Goal: Check status: Check status

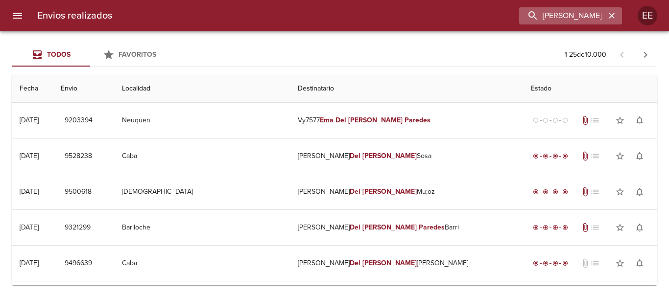
drag, startPoint x: 579, startPoint y: 12, endPoint x: 573, endPoint y: 13, distance: 6.0
click at [521, 12] on input "[PERSON_NAME]" at bounding box center [562, 15] width 86 height 17
drag, startPoint x: 529, startPoint y: 12, endPoint x: 449, endPoint y: 12, distance: 80.8
click at [449, 12] on div "[PERSON_NAME]" at bounding box center [371, 15] width 502 height 17
click at [538, 13] on input "VZ4394 [PERSON_NAME]" at bounding box center [562, 15] width 86 height 17
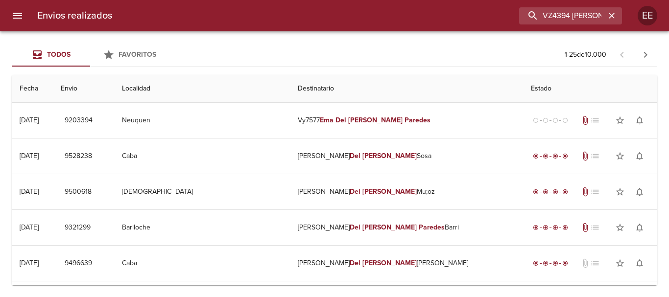
drag, startPoint x: 536, startPoint y: 16, endPoint x: 458, endPoint y: 10, distance: 78.6
click at [468, 18] on div "VZ4394 [PERSON_NAME]" at bounding box center [371, 15] width 502 height 17
type input "[PERSON_NAME]"
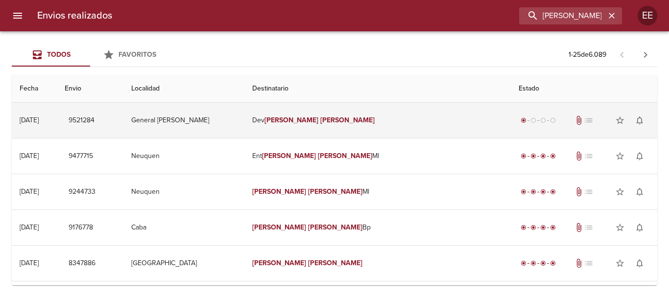
click at [358, 126] on td "[PERSON_NAME]" at bounding box center [377, 120] width 266 height 35
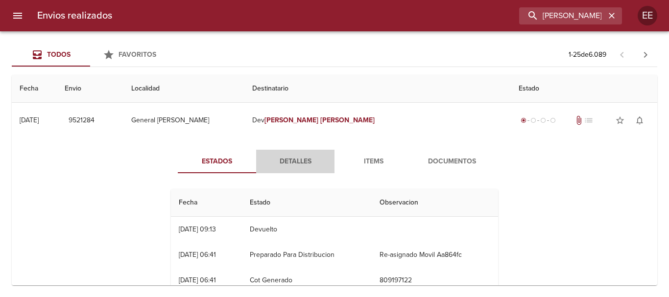
click at [297, 163] on span "Detalles" at bounding box center [295, 162] width 67 height 12
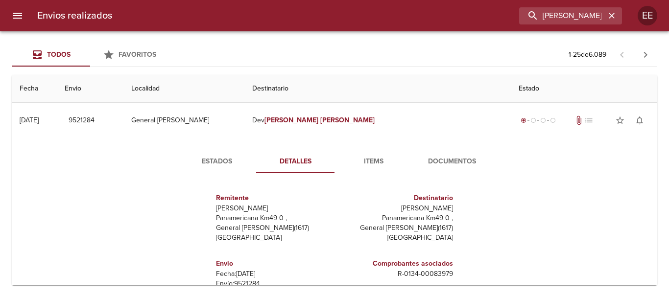
click at [378, 161] on span "Items" at bounding box center [373, 162] width 67 height 12
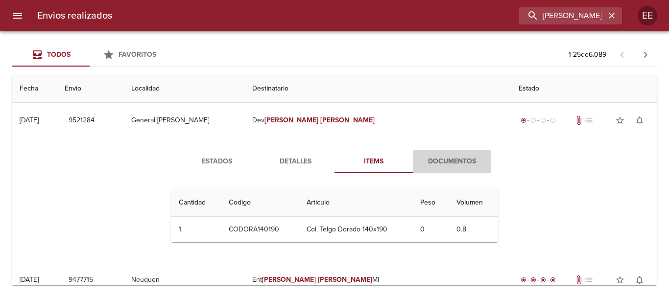
click at [437, 156] on span "Documentos" at bounding box center [452, 162] width 67 height 12
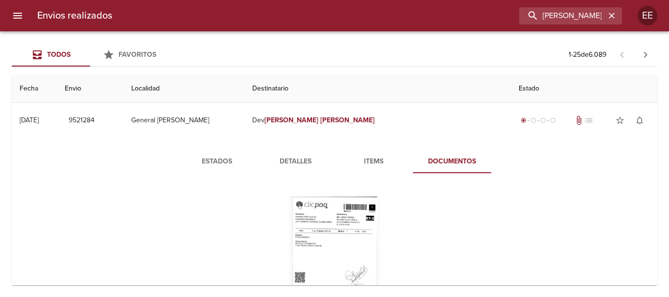
scroll to position [49, 0]
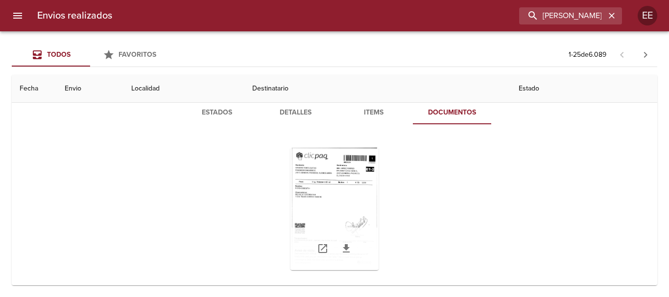
click at [364, 185] on div "Tabla de envíos del cliente" at bounding box center [334, 209] width 88 height 122
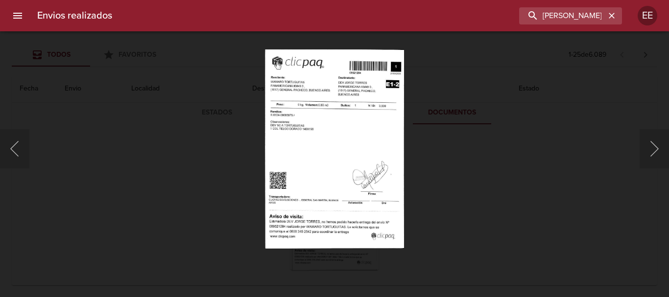
click at [305, 177] on img "Lightbox" at bounding box center [334, 148] width 139 height 199
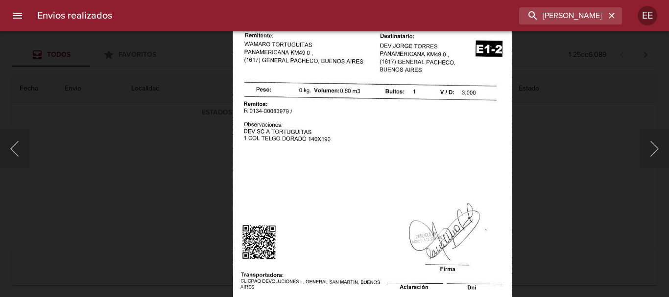
click at [399, 174] on img "Lightbox" at bounding box center [372, 178] width 279 height 401
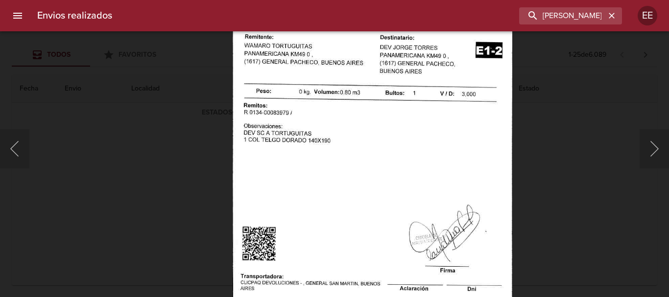
click at [406, 273] on img "Lightbox" at bounding box center [372, 180] width 279 height 401
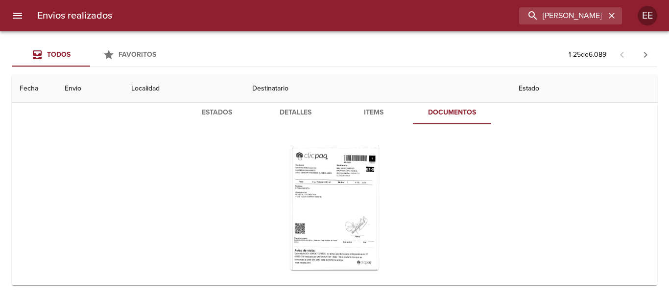
click at [368, 108] on span "Items" at bounding box center [373, 113] width 67 height 12
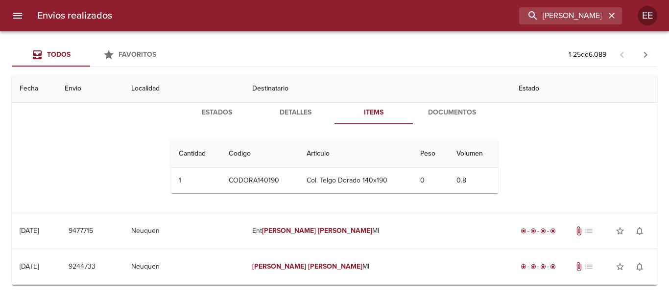
click at [293, 125] on div "Estados Detalles Items Documentos Cantidad Cant. Codigo Articulo Peso Volumen 1…" at bounding box center [334, 151] width 353 height 100
click at [298, 118] on span "Detalles" at bounding box center [295, 113] width 67 height 12
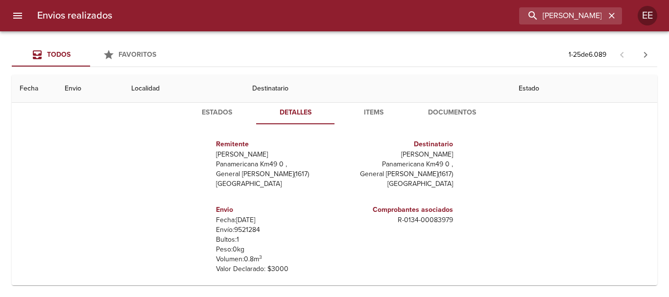
scroll to position [196, 0]
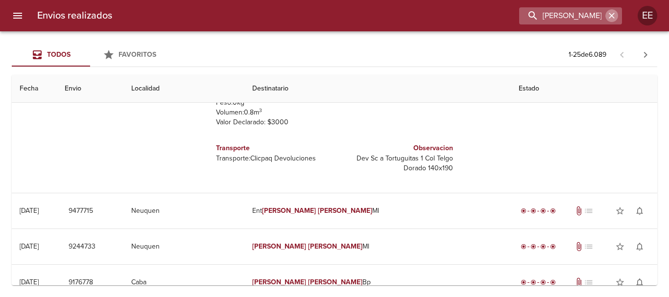
click at [606, 13] on button "button" at bounding box center [611, 15] width 13 height 13
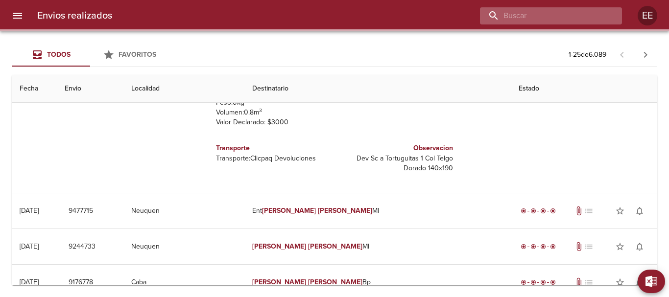
click at [548, 16] on input "buscar" at bounding box center [542, 15] width 125 height 17
paste input "[PERSON_NAME]"
type input "[PERSON_NAME]"
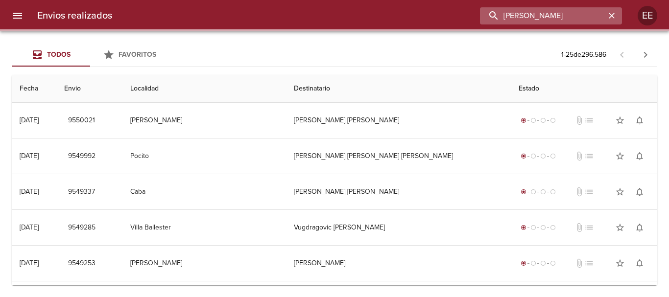
scroll to position [0, 0]
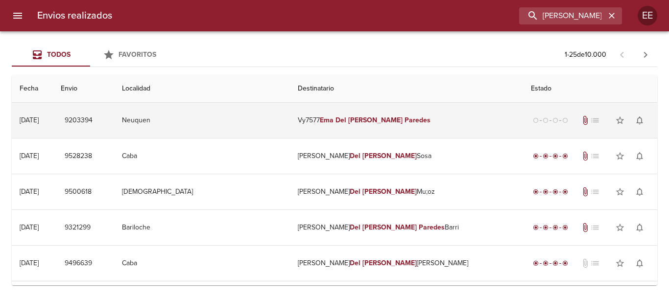
click at [342, 130] on td "Vy7577 [PERSON_NAME]" at bounding box center [406, 120] width 233 height 35
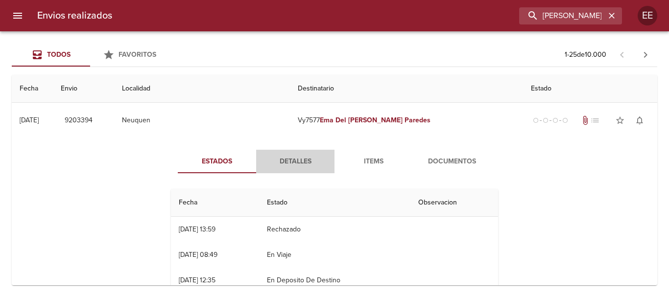
click at [294, 157] on span "Detalles" at bounding box center [295, 162] width 67 height 12
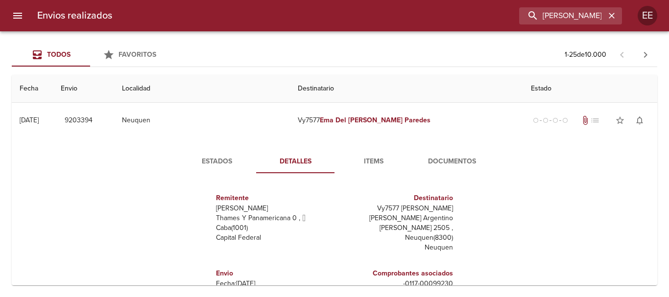
click at [374, 162] on span "Items" at bounding box center [373, 162] width 67 height 12
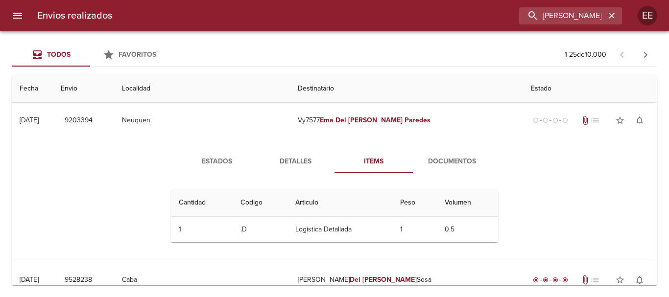
click at [438, 157] on span "Documentos" at bounding box center [452, 162] width 67 height 12
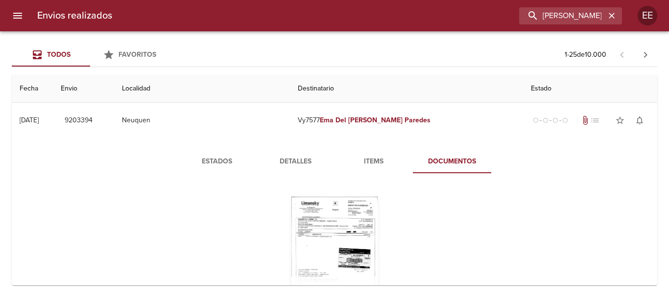
scroll to position [49, 0]
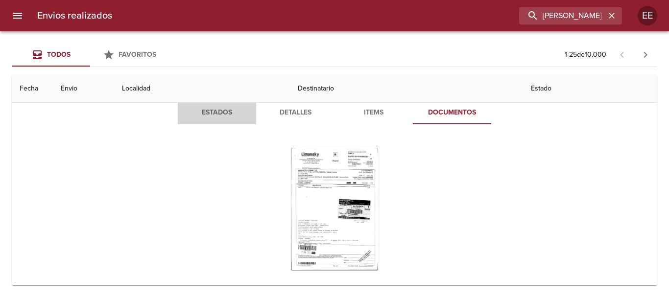
click at [219, 115] on span "Estados" at bounding box center [217, 113] width 67 height 12
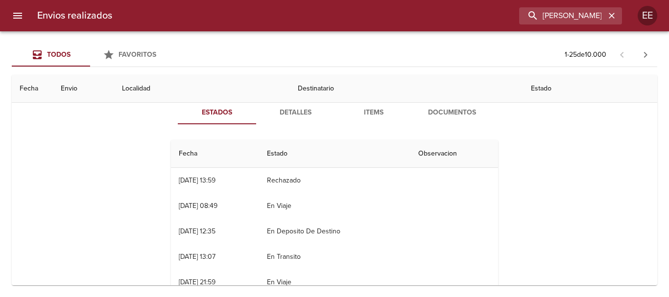
scroll to position [0, 0]
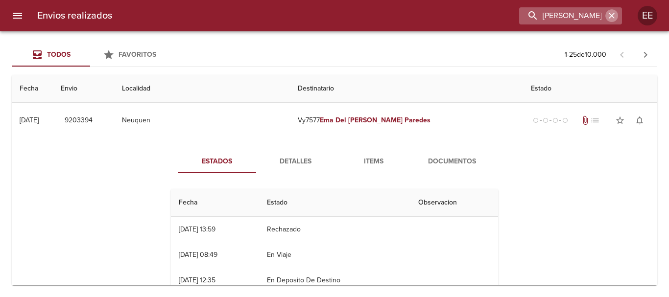
click at [610, 15] on icon "button" at bounding box center [612, 16] width 10 height 10
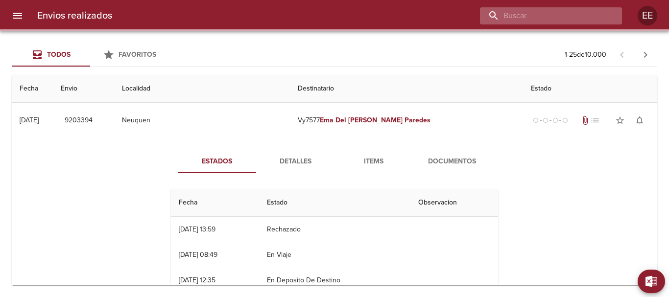
click at [525, 16] on input "buscar" at bounding box center [542, 15] width 125 height 17
paste input "[PERSON_NAME] [PERSON_NAME] de Oca"
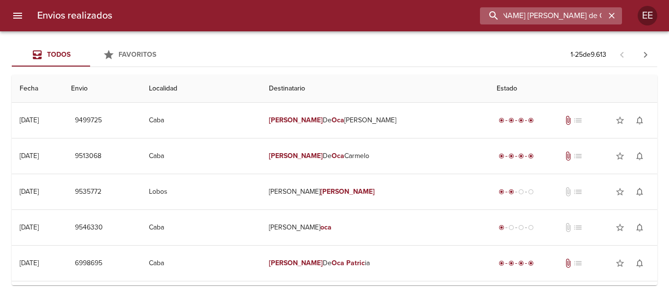
click at [538, 23] on input "[PERSON_NAME] [PERSON_NAME] de Oca" at bounding box center [542, 15] width 125 height 17
drag, startPoint x: 587, startPoint y: 15, endPoint x: 655, endPoint y: 26, distance: 68.5
click at [655, 26] on div "Envios realizados [PERSON_NAME] [PERSON_NAME] de Oca EE" at bounding box center [334, 15] width 669 height 31
type input "[PERSON_NAME]"
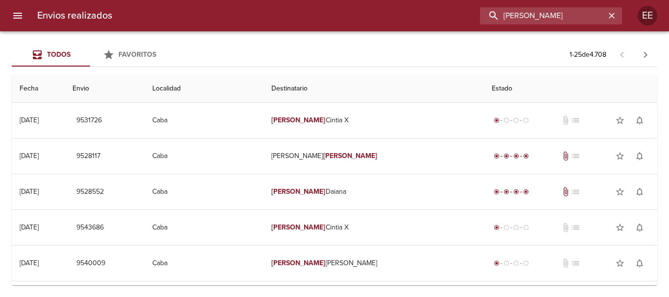
drag, startPoint x: 589, startPoint y: 13, endPoint x: 288, endPoint y: 21, distance: 301.3
click at [289, 21] on div "[PERSON_NAME]" at bounding box center [371, 15] width 502 height 17
paste input "[PERSON_NAME] ML"
type input "[PERSON_NAME]"
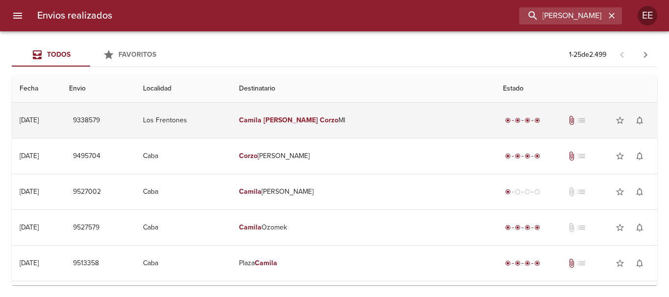
scroll to position [0, 0]
click at [351, 125] on td "Camila [PERSON_NAME] [PERSON_NAME]" at bounding box center [363, 120] width 264 height 35
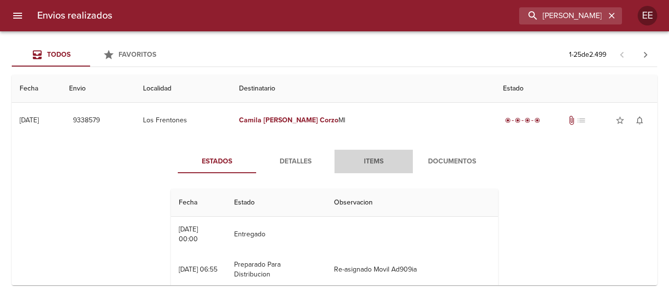
drag, startPoint x: 361, startPoint y: 162, endPoint x: 345, endPoint y: 171, distance: 18.4
click at [362, 162] on span "Items" at bounding box center [373, 162] width 67 height 12
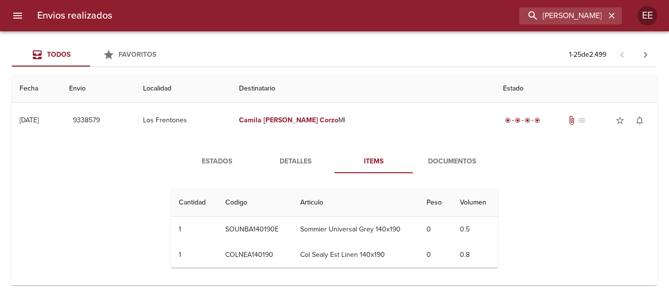
drag, startPoint x: 470, startPoint y: 156, endPoint x: 469, endPoint y: 168, distance: 11.8
click at [469, 156] on span "Documentos" at bounding box center [452, 162] width 67 height 12
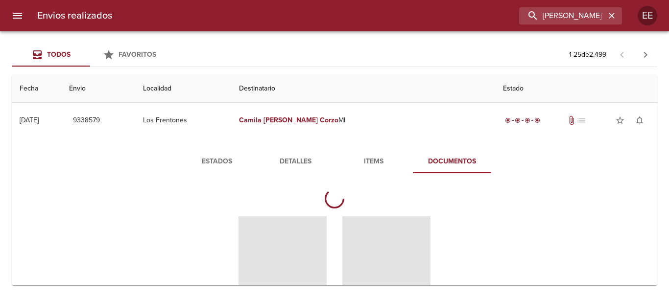
scroll to position [145, 0]
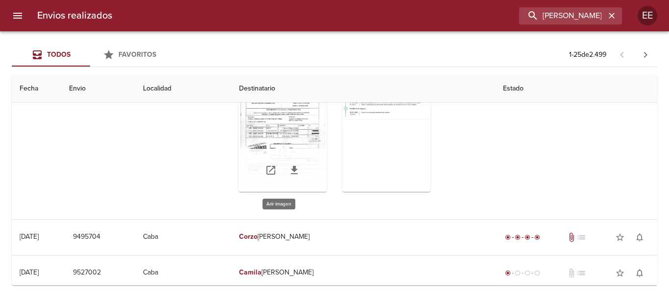
click at [310, 147] on div "Tabla de envíos del cliente" at bounding box center [282, 131] width 88 height 122
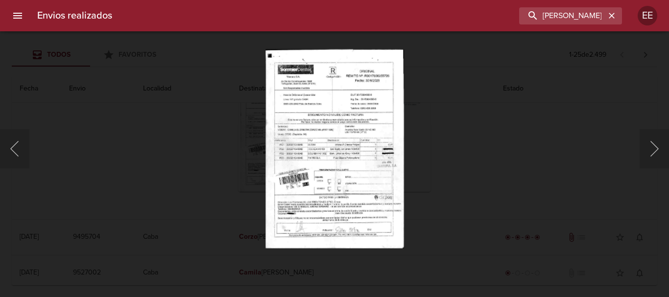
click at [352, 159] on img "Lightbox" at bounding box center [334, 148] width 138 height 199
click at [363, 180] on img "Lightbox" at bounding box center [334, 148] width 138 height 199
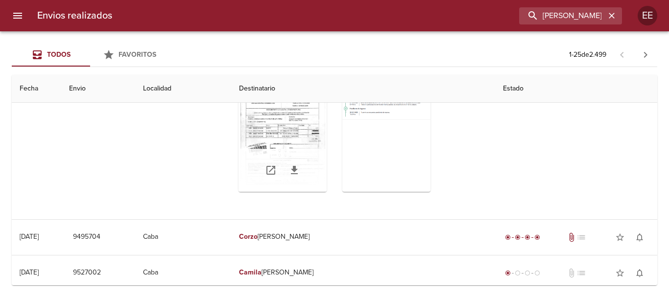
scroll to position [0, 0]
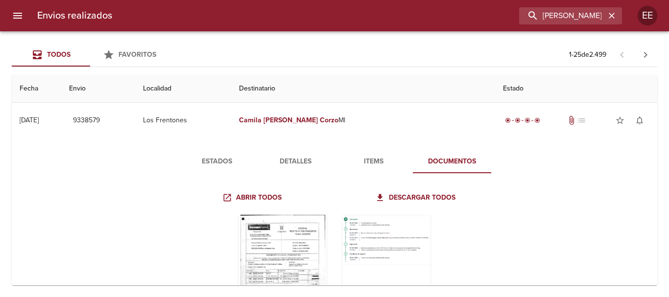
click at [232, 164] on span "Estados" at bounding box center [217, 162] width 67 height 12
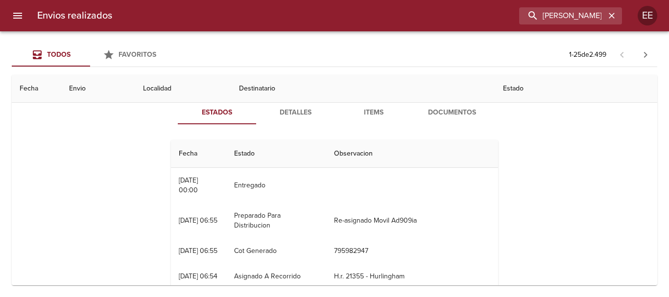
click at [375, 111] on span "Items" at bounding box center [373, 113] width 67 height 12
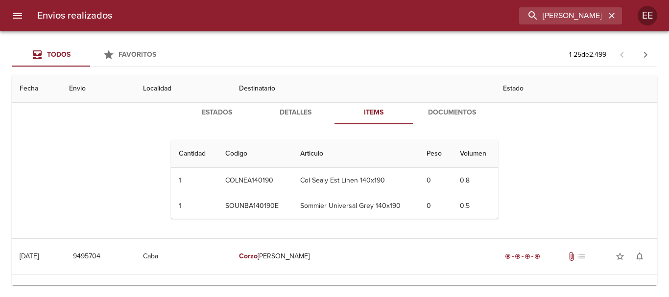
click at [463, 119] on span "Documentos" at bounding box center [452, 113] width 67 height 12
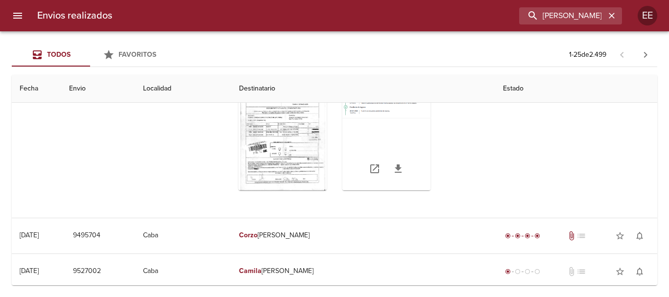
scroll to position [98, 0]
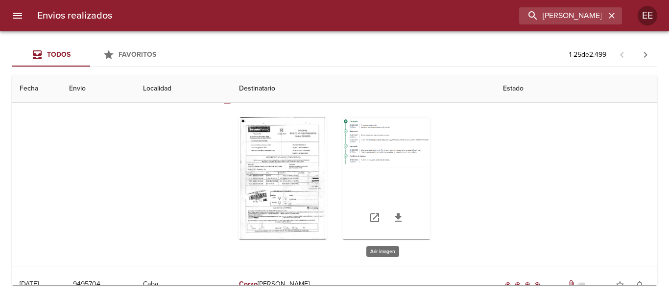
click at [367, 144] on div "Tabla de envíos del cliente" at bounding box center [386, 178] width 88 height 122
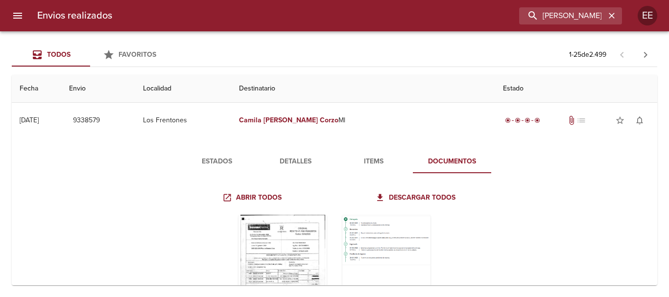
click at [225, 164] on span "Estados" at bounding box center [217, 162] width 67 height 12
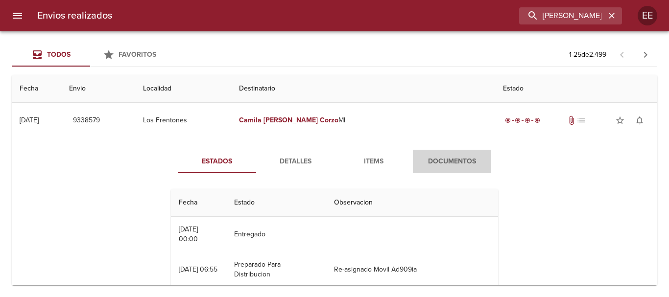
click at [437, 163] on span "Documentos" at bounding box center [452, 162] width 67 height 12
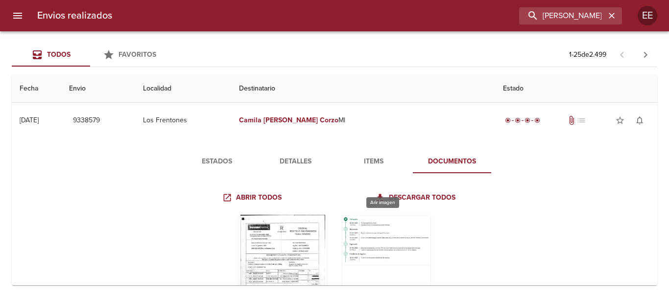
click at [359, 226] on div "Tabla de envíos del cliente" at bounding box center [386, 276] width 88 height 122
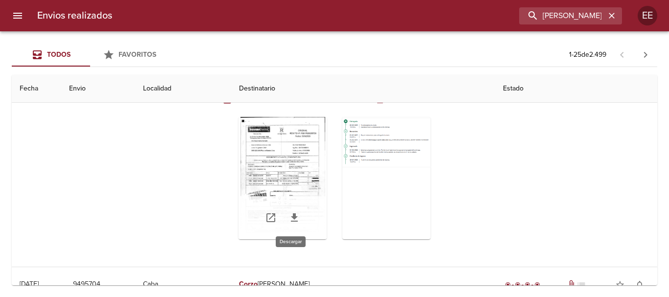
click at [291, 219] on icon "Tabla de envíos del cliente" at bounding box center [294, 218] width 7 height 8
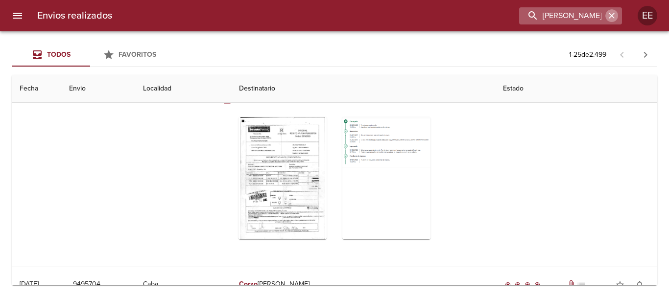
drag, startPoint x: 611, startPoint y: 21, endPoint x: 575, endPoint y: 25, distance: 35.6
click at [611, 21] on button "button" at bounding box center [611, 15] width 13 height 13
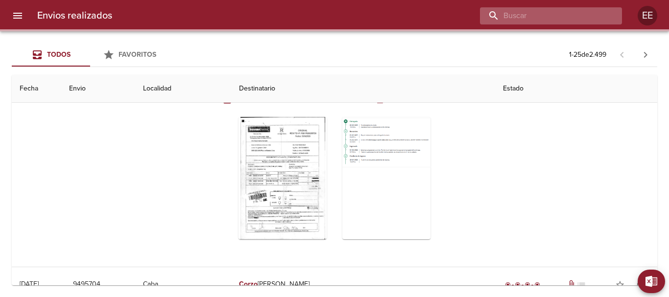
click at [547, 16] on input "buscar" at bounding box center [542, 15] width 125 height 17
paste input "[PERSON_NAME] ML"
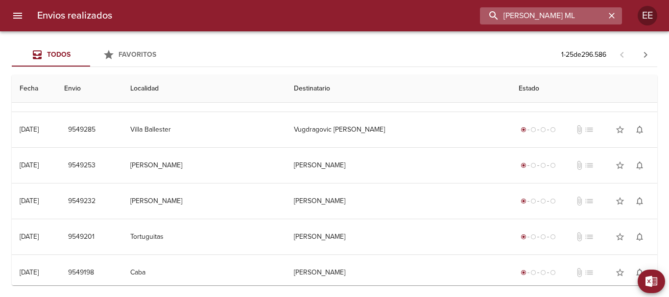
scroll to position [0, 0]
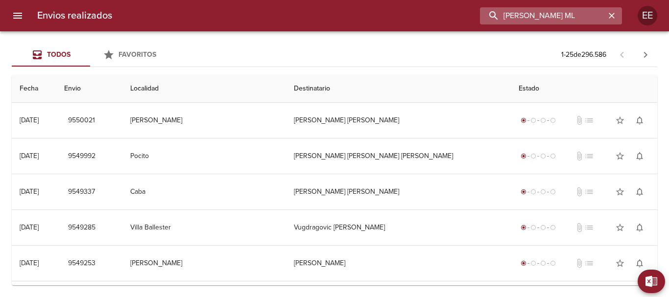
type input "[PERSON_NAME] ML"
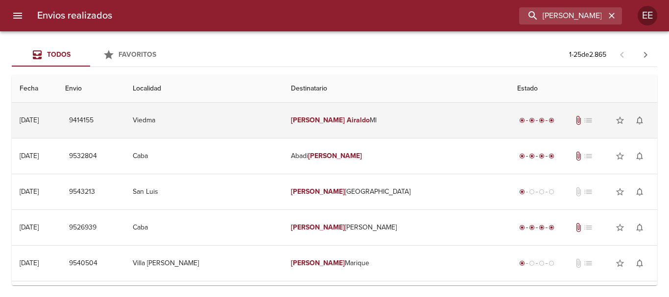
click at [369, 121] on td "[PERSON_NAME]" at bounding box center [396, 120] width 226 height 35
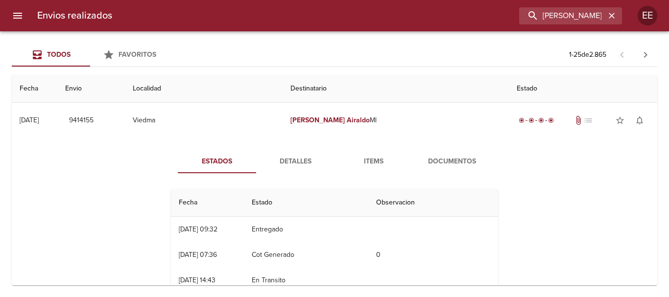
drag, startPoint x: 360, startPoint y: 162, endPoint x: 477, endPoint y: 154, distance: 116.3
click at [363, 162] on span "Items" at bounding box center [373, 162] width 67 height 12
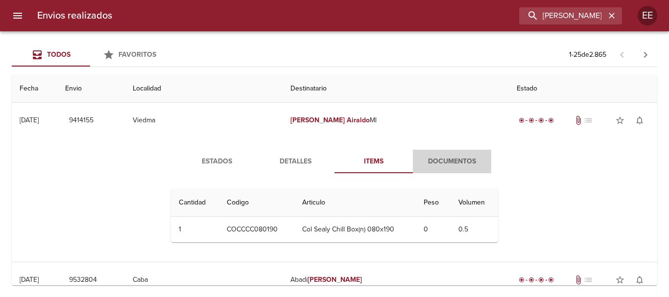
click at [467, 158] on span "Documentos" at bounding box center [452, 162] width 67 height 12
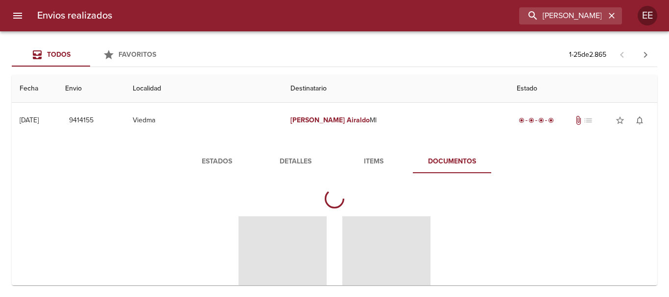
scroll to position [98, 0]
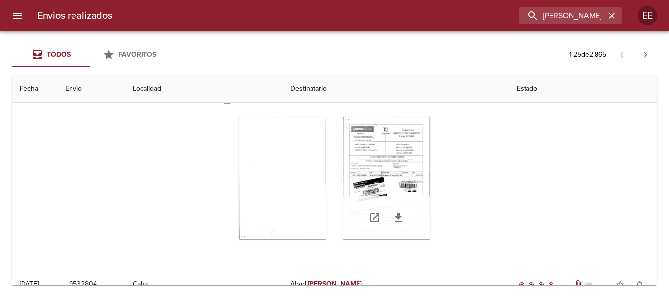
click at [396, 208] on div "Tabla de envíos del cliente" at bounding box center [386, 217] width 88 height 43
click at [385, 177] on div "Tabla de envíos del cliente" at bounding box center [386, 178] width 88 height 122
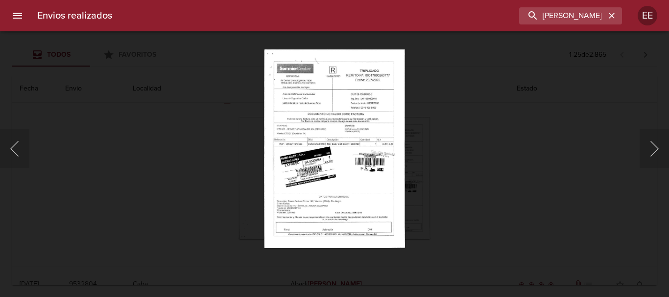
click at [320, 172] on img "Lightbox" at bounding box center [334, 148] width 141 height 199
click at [329, 179] on img "Lightbox" at bounding box center [334, 148] width 141 height 199
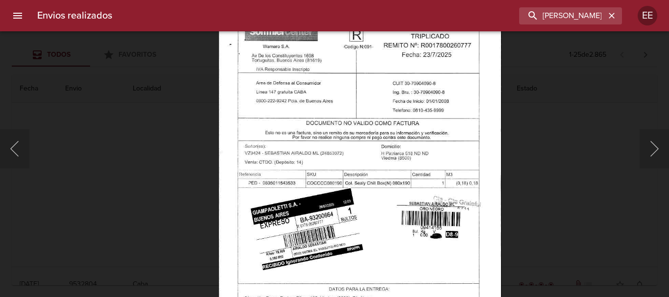
click at [416, 268] on img "Lightbox" at bounding box center [360, 193] width 283 height 401
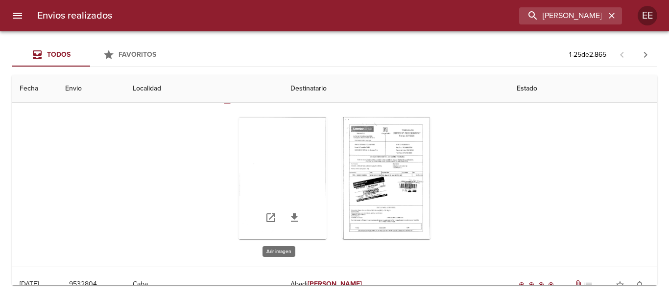
scroll to position [0, 0]
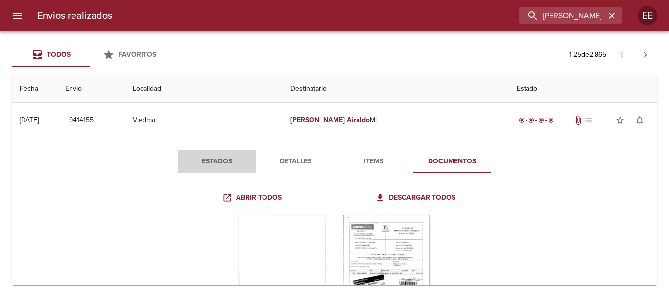
click at [211, 164] on span "Estados" at bounding box center [217, 162] width 67 height 12
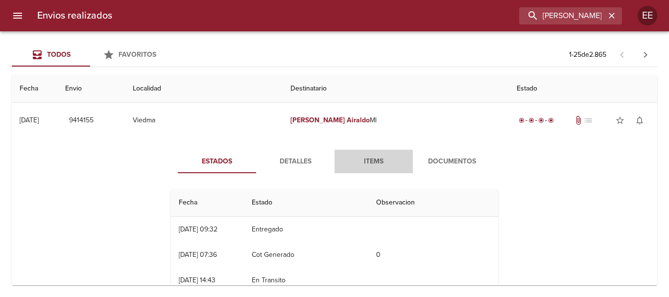
drag, startPoint x: 374, startPoint y: 162, endPoint x: 368, endPoint y: 182, distance: 20.9
click at [374, 163] on span "Items" at bounding box center [373, 162] width 67 height 12
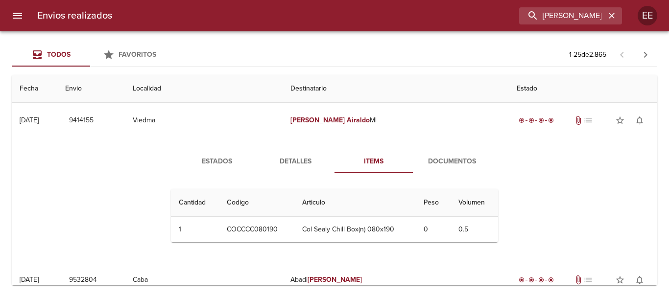
click at [209, 163] on span "Estados" at bounding box center [217, 162] width 67 height 12
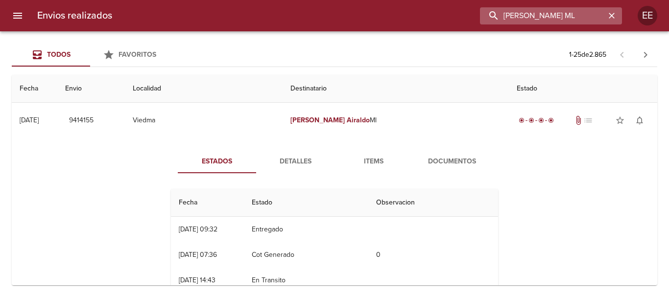
click at [583, 22] on input "[PERSON_NAME] ML" at bounding box center [542, 15] width 125 height 17
click at [613, 16] on icon "button" at bounding box center [612, 16] width 10 height 10
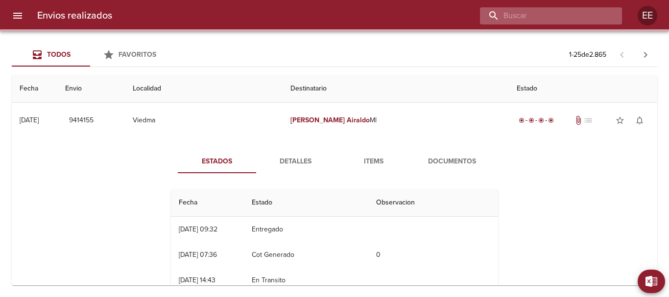
click at [569, 19] on input "buscar" at bounding box center [542, 15] width 125 height 17
paste input "[PERSON_NAME] [PERSON_NAME]"
type input "[PERSON_NAME] [PERSON_NAME]"
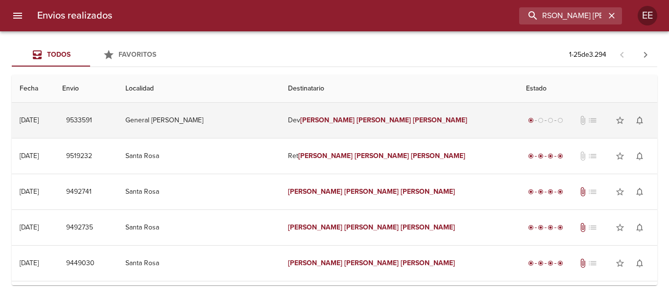
click at [316, 121] on em "[PERSON_NAME]" at bounding box center [327, 120] width 54 height 8
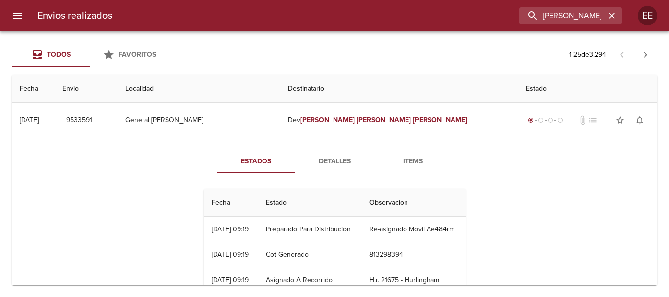
click at [340, 155] on button "Detalles" at bounding box center [334, 162] width 78 height 24
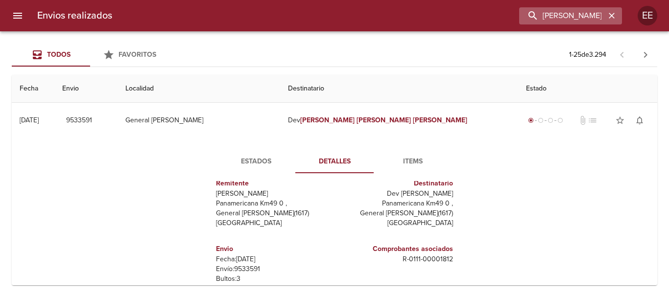
click at [607, 23] on div "[PERSON_NAME] [PERSON_NAME]" at bounding box center [570, 15] width 103 height 17
click at [611, 15] on icon "button" at bounding box center [612, 16] width 6 height 6
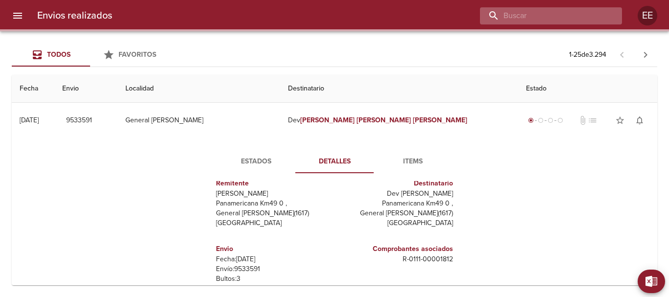
click at [549, 12] on input "buscar" at bounding box center [542, 15] width 125 height 17
paste input "[PERSON_NAME]"
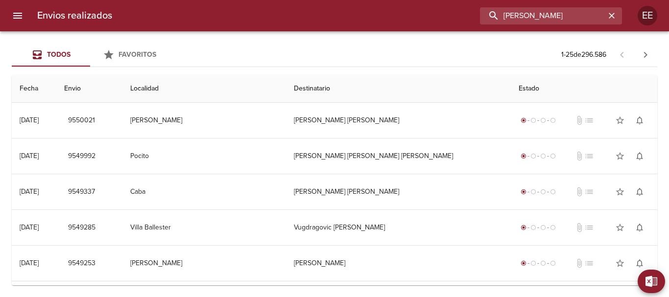
type input "[PERSON_NAME]"
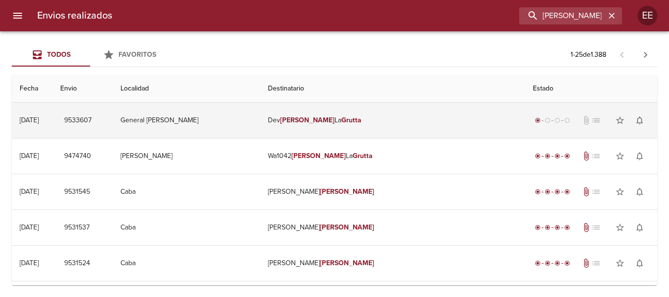
click at [334, 117] on em "[PERSON_NAME]" at bounding box center [307, 120] width 54 height 8
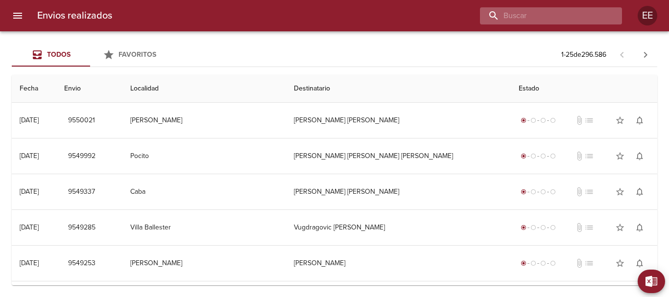
click at [537, 19] on input "buscar" at bounding box center [542, 15] width 125 height 17
paste input "[PERSON_NAME]"
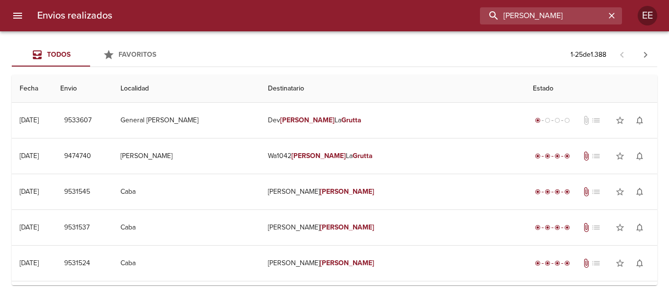
paste input "NALIA CARINA BERNARDIS ML"
type input "ANALIA CARINA BERNARDIS"
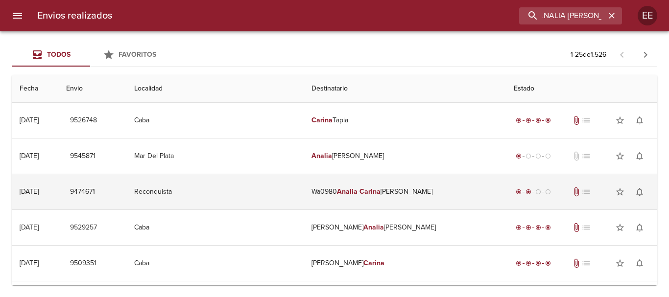
click at [363, 195] on em "Carina" at bounding box center [369, 192] width 21 height 8
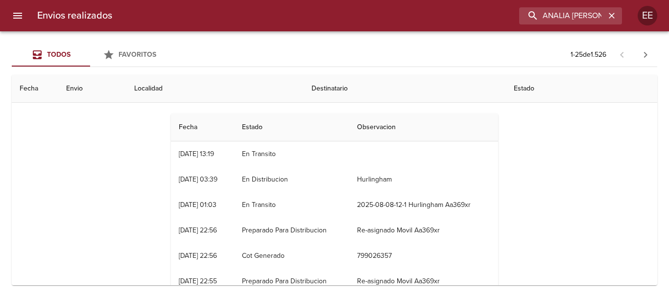
scroll to position [49, 0]
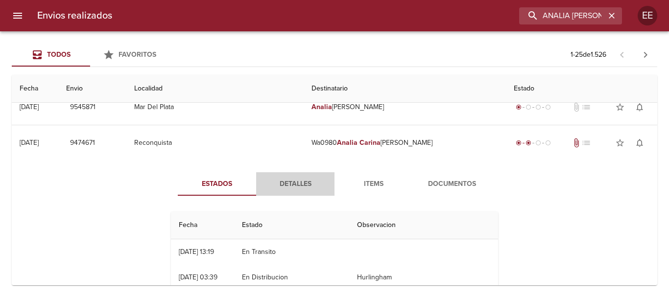
click at [306, 176] on button "Detalles" at bounding box center [295, 184] width 78 height 24
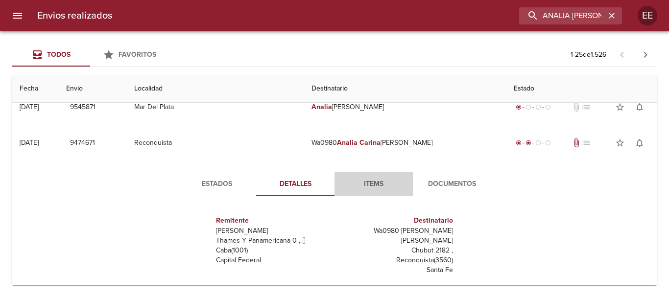
click at [375, 184] on span "Items" at bounding box center [373, 184] width 67 height 12
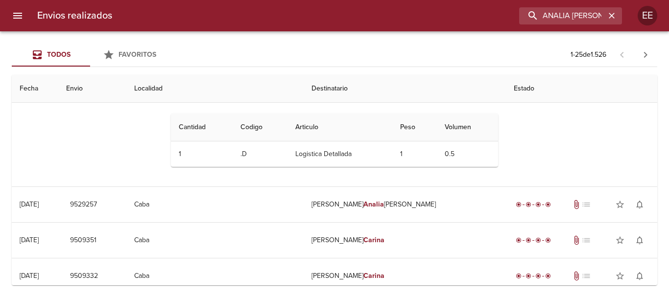
scroll to position [0, 0]
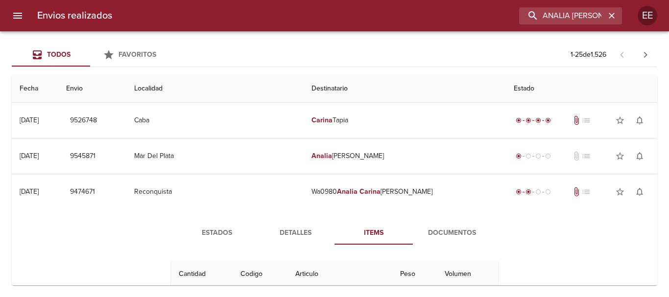
click at [439, 236] on span "Documentos" at bounding box center [452, 233] width 67 height 12
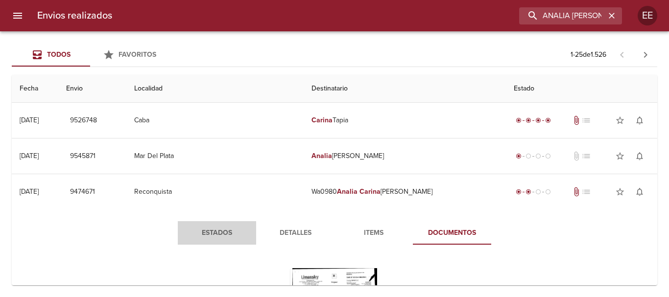
click at [213, 232] on span "Estados" at bounding box center [217, 233] width 67 height 12
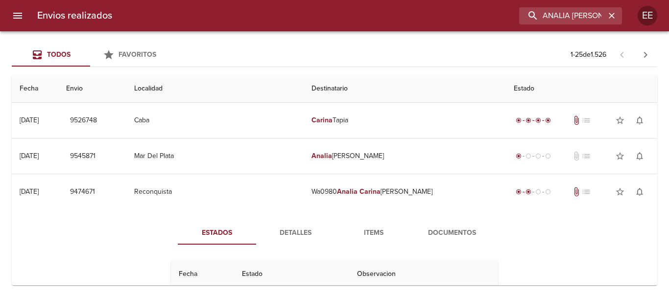
scroll to position [98, 0]
